Goal: Navigation & Orientation: Find specific page/section

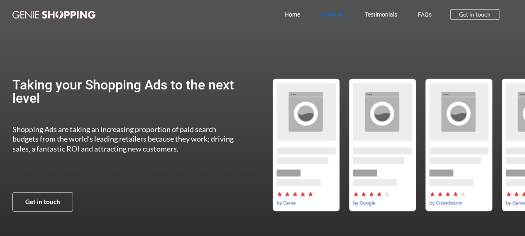
click at [335, 15] on link "About us" at bounding box center [332, 14] width 44 height 19
